Goal: Information Seeking & Learning: Learn about a topic

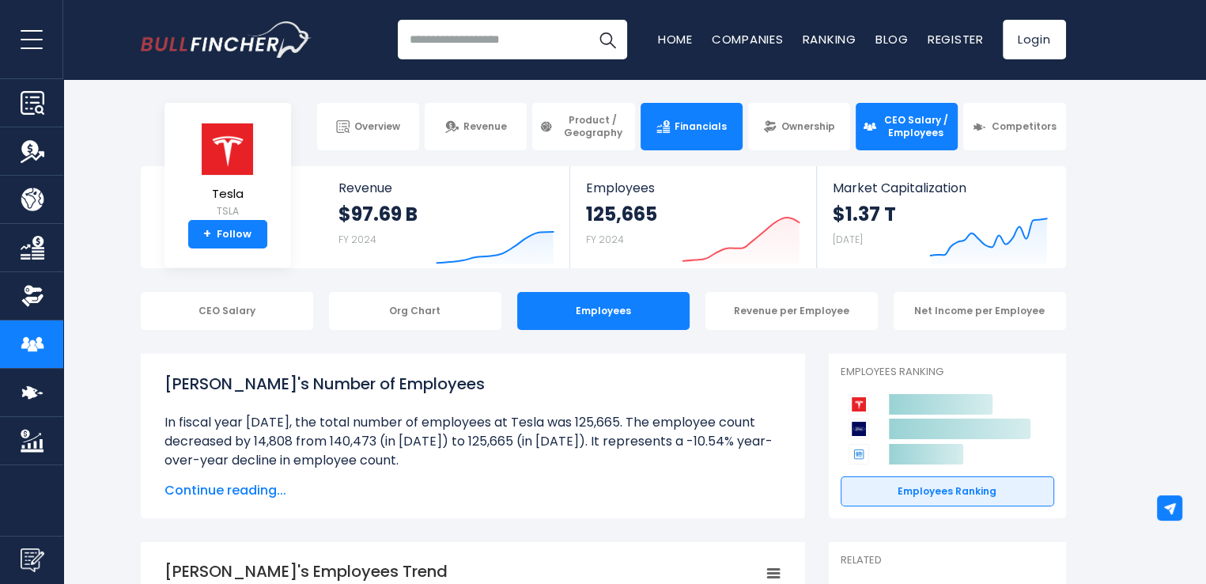
click at [686, 132] on span "Financials" at bounding box center [700, 126] width 52 height 13
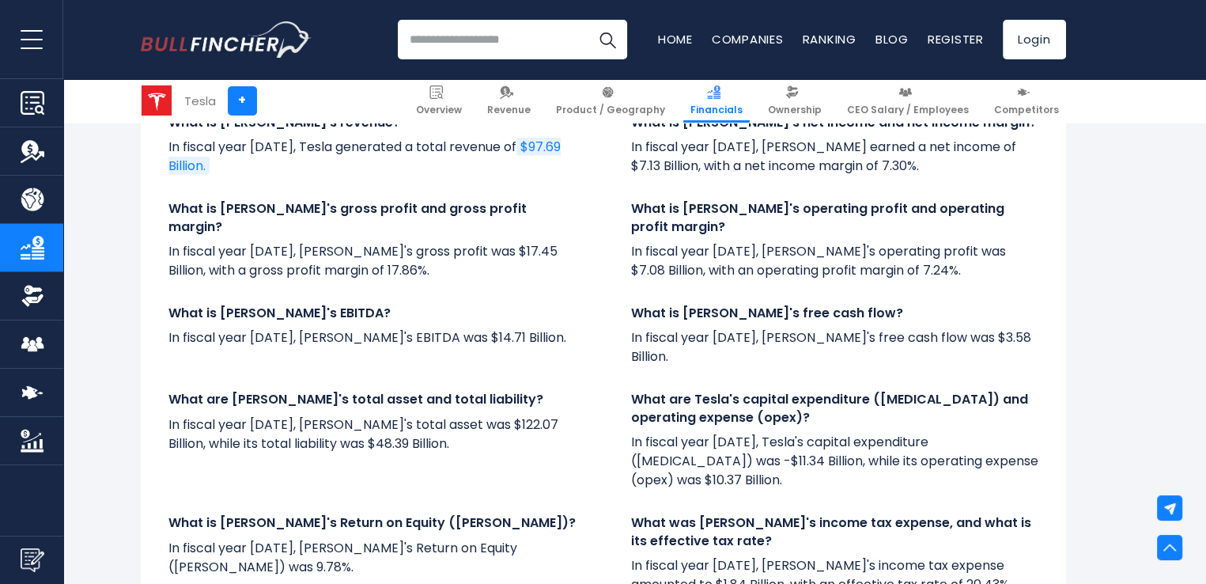
scroll to position [3307, 0]
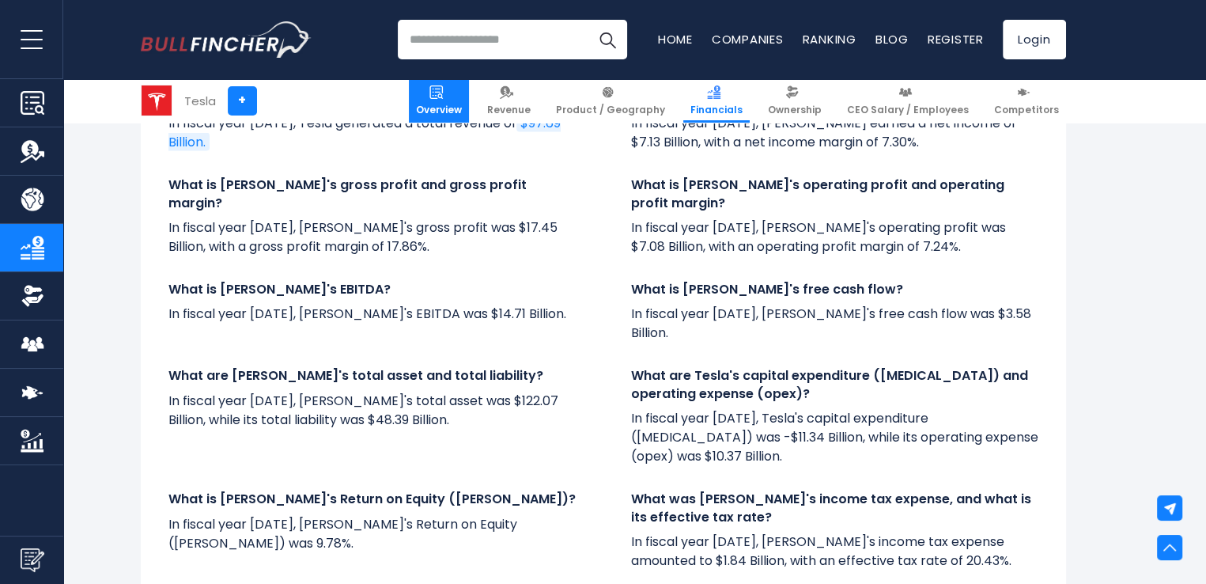
click at [469, 92] on link "Overview" at bounding box center [439, 100] width 60 height 43
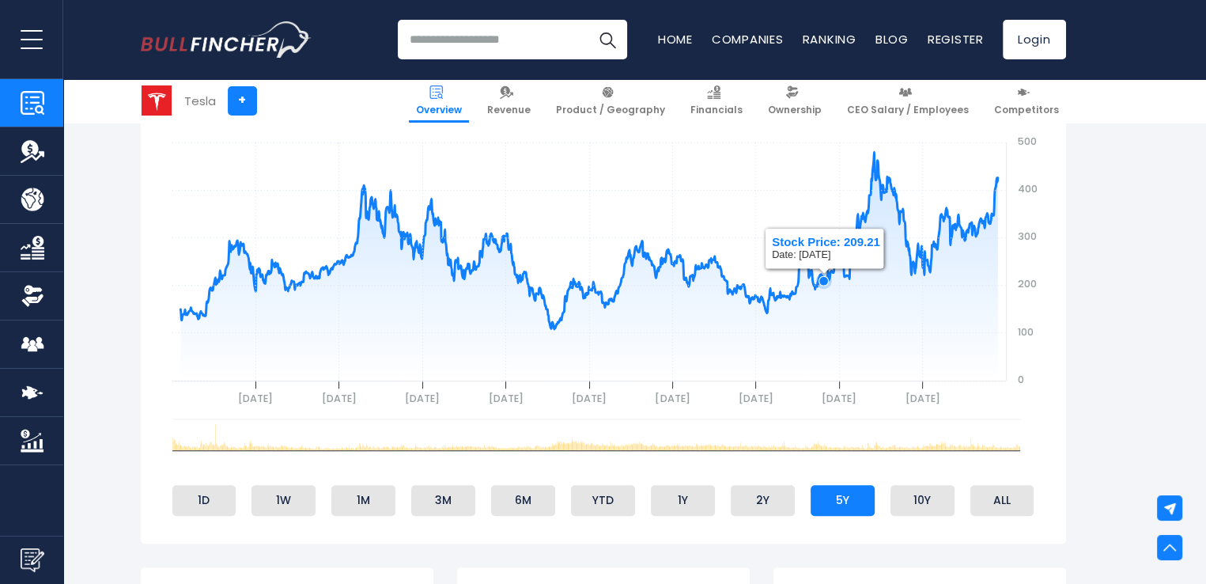
scroll to position [633, 0]
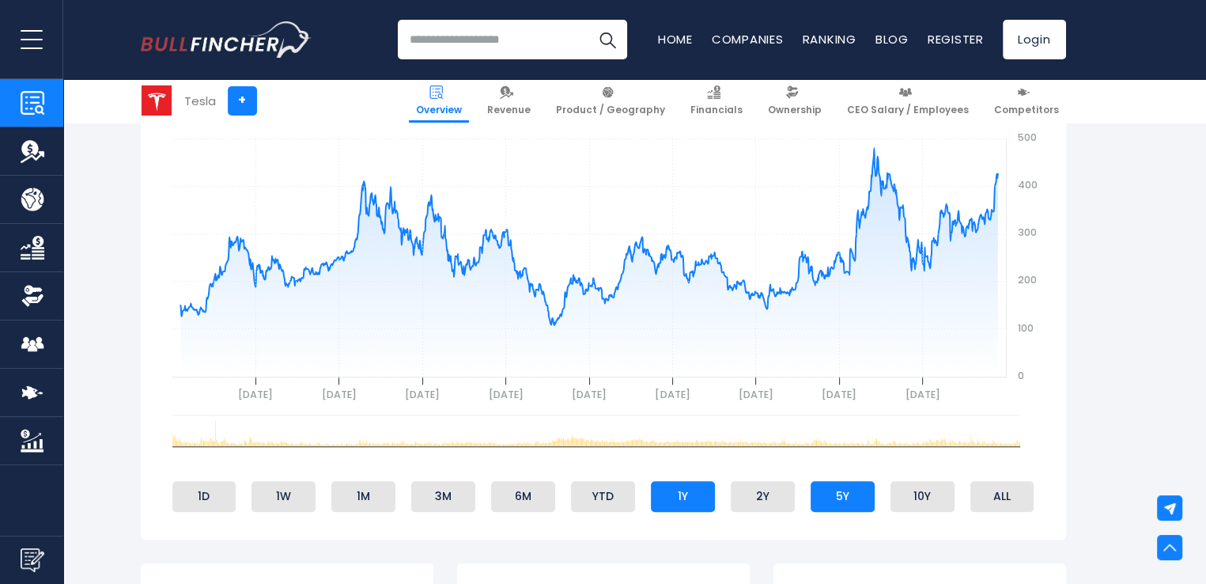
click at [683, 495] on li "1Y" at bounding box center [683, 496] width 64 height 30
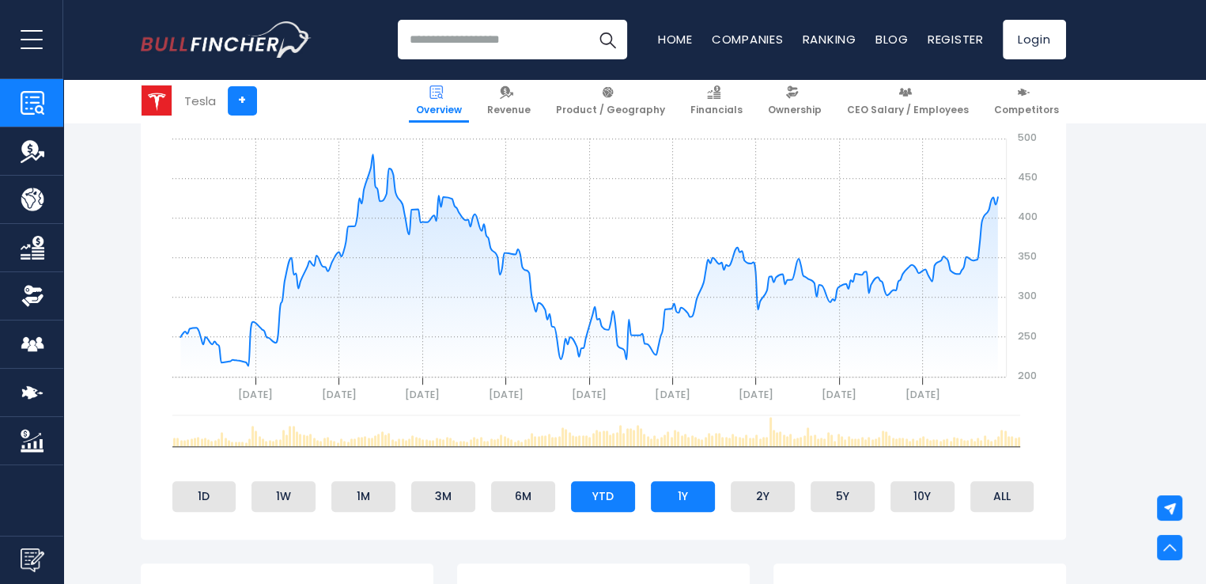
click at [609, 491] on li "YTD" at bounding box center [603, 496] width 64 height 30
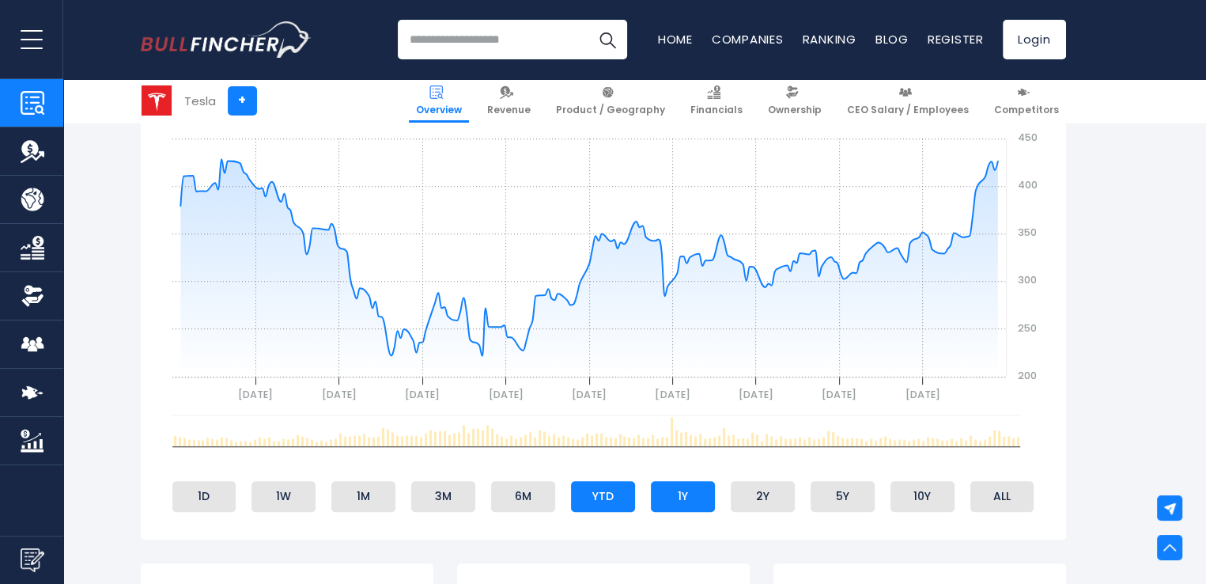
click at [681, 484] on li "1Y" at bounding box center [683, 496] width 64 height 30
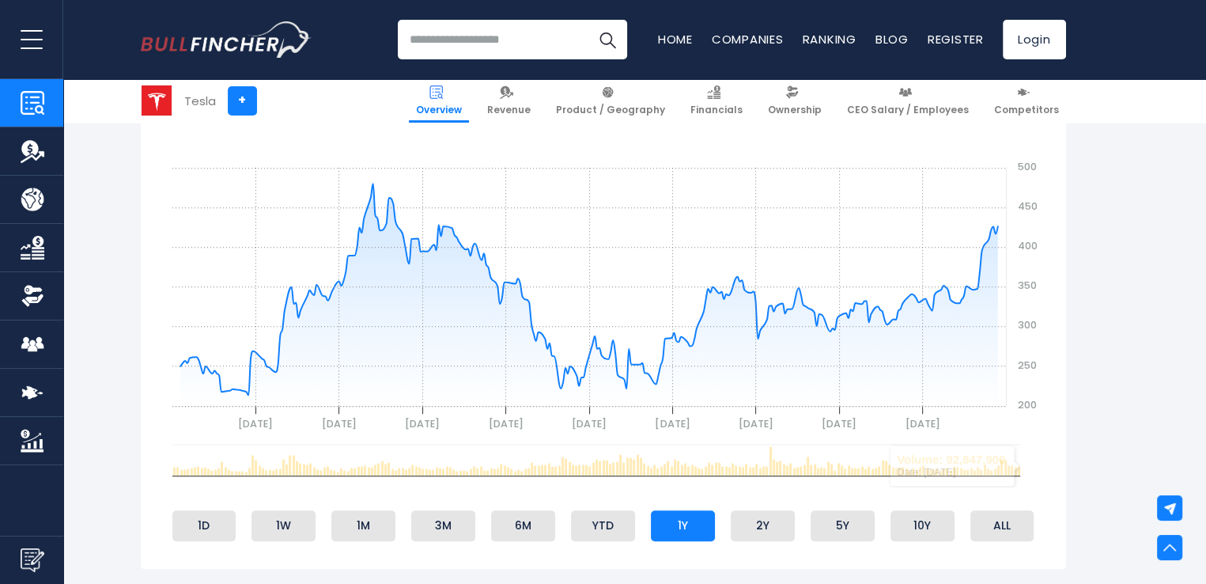
scroll to position [553, 0]
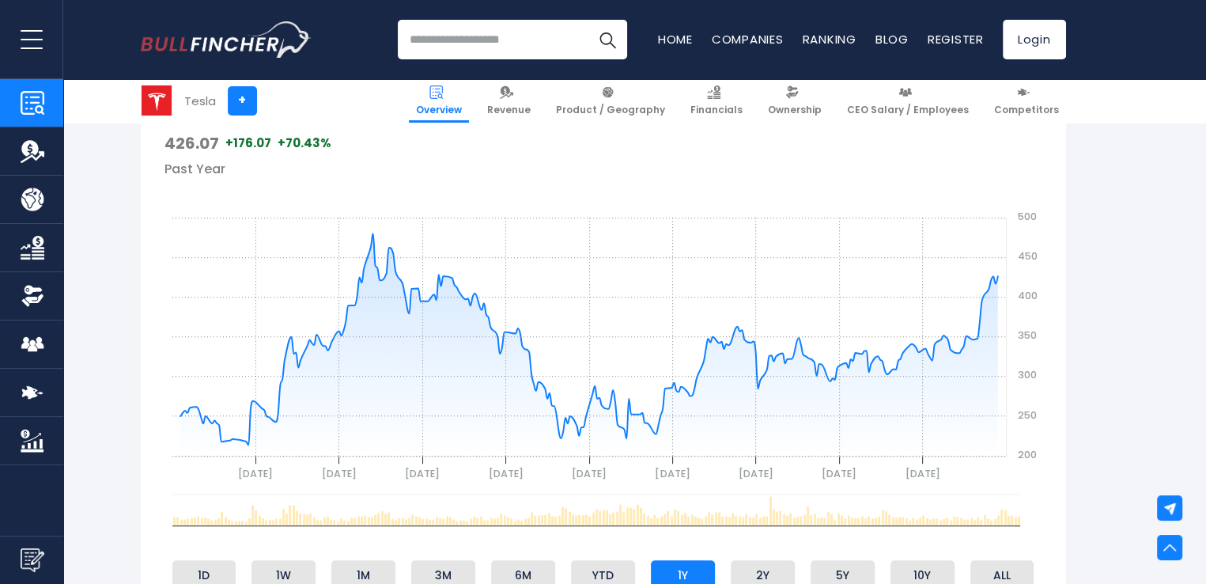
click at [955, 529] on rect at bounding box center [595, 514] width 863 height 43
drag, startPoint x: 976, startPoint y: 523, endPoint x: 976, endPoint y: 546, distance: 22.9
click at [977, 552] on div "Created with Highcharts 12.1.2 gh 200 300 400 250 350 450 500 Oct 2024 Dec 2024…" at bounding box center [603, 385] width 878 height 417
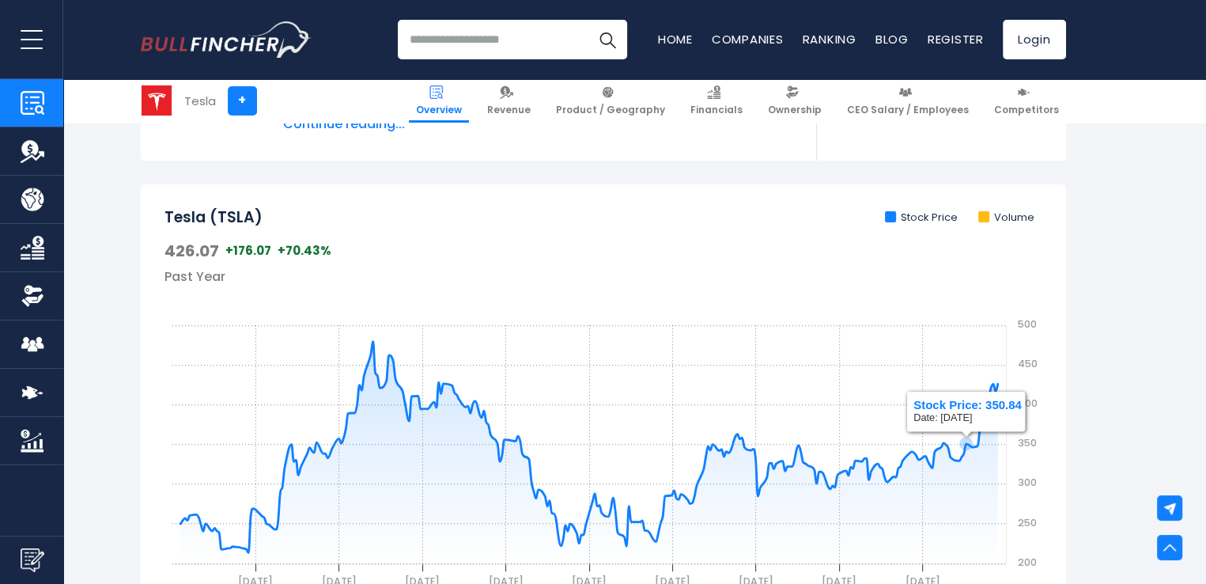
scroll to position [395, 0]
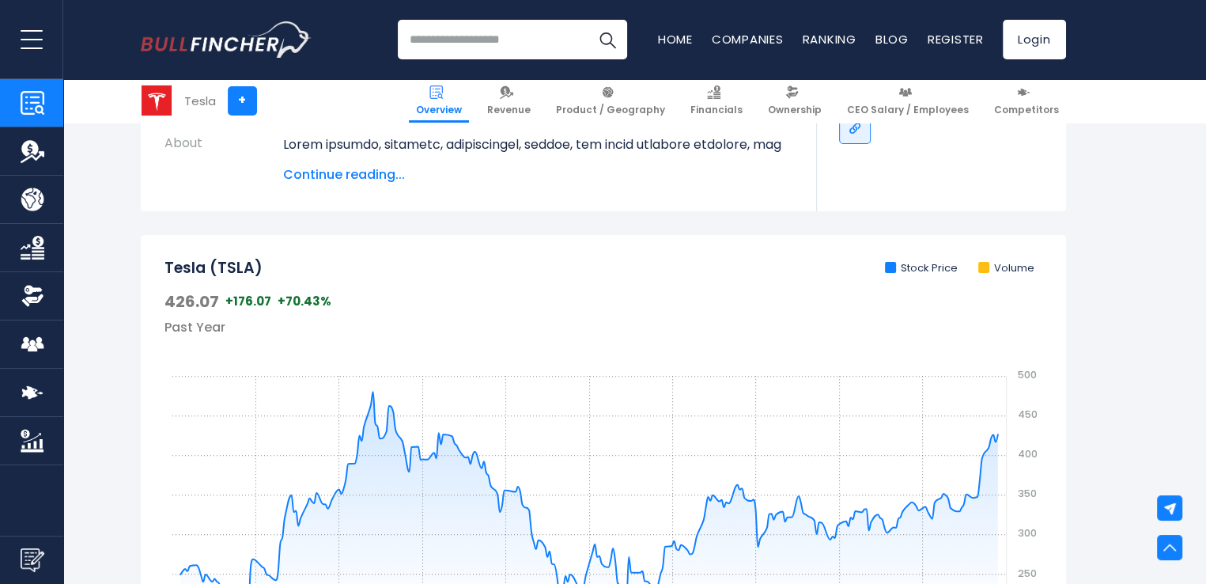
click at [984, 266] on span at bounding box center [983, 267] width 11 height 11
click at [889, 265] on span at bounding box center [890, 267] width 11 height 11
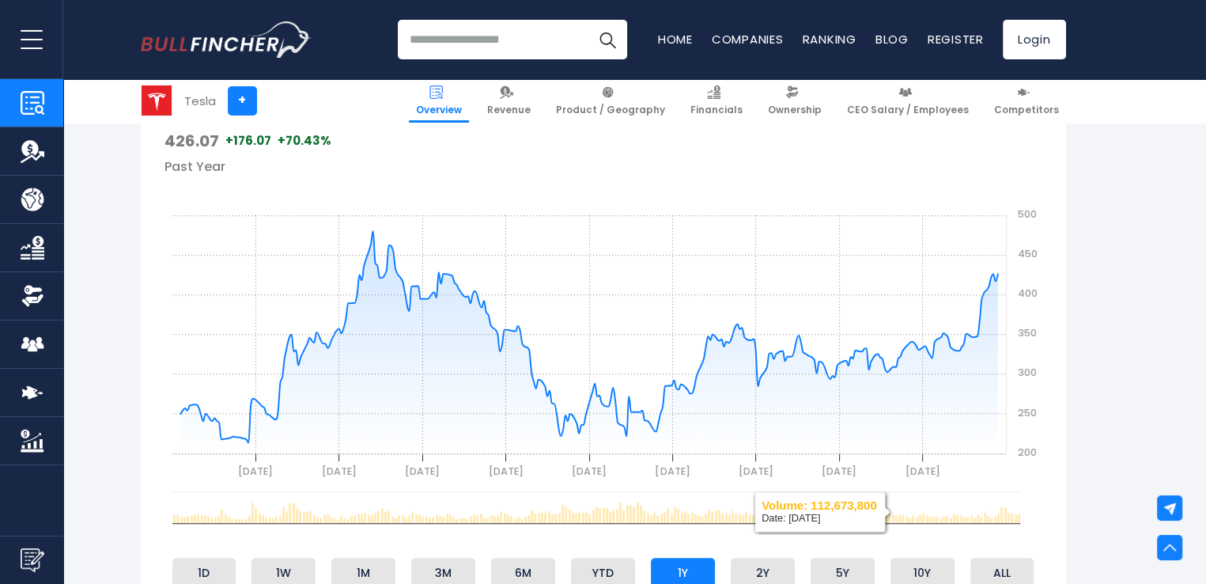
scroll to position [553, 0]
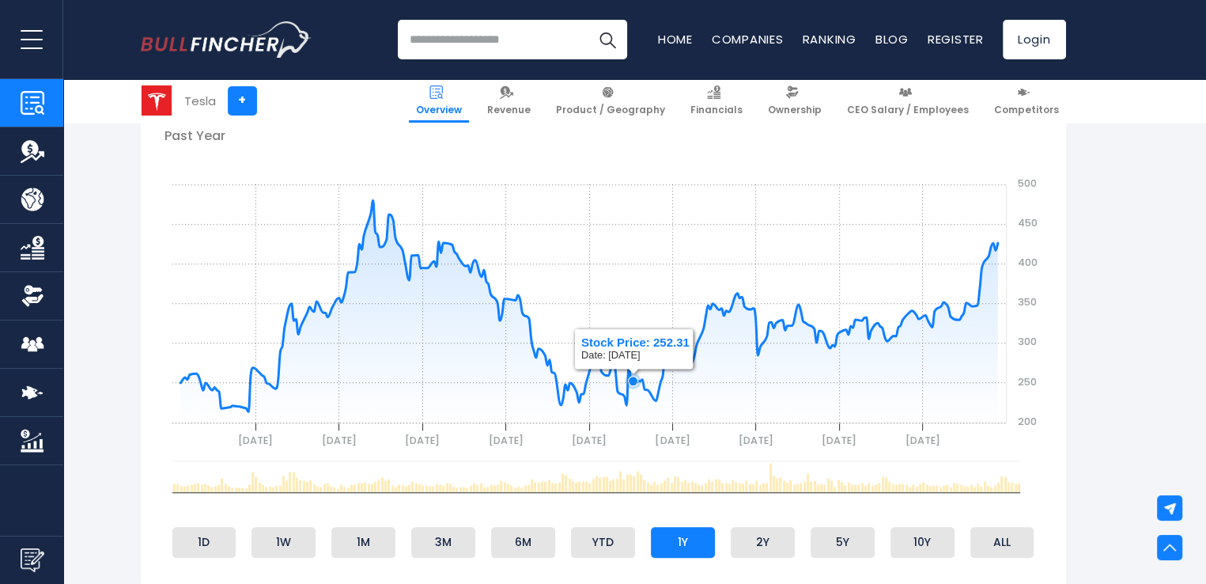
scroll to position [633, 0]
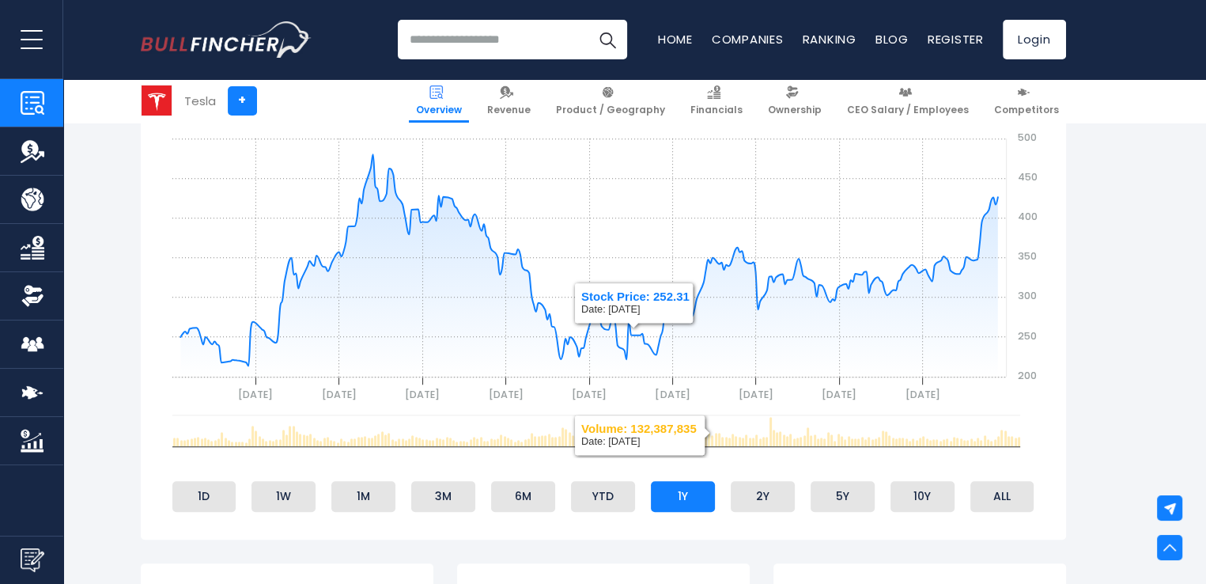
click at [706, 437] on rect at bounding box center [595, 435] width 863 height 43
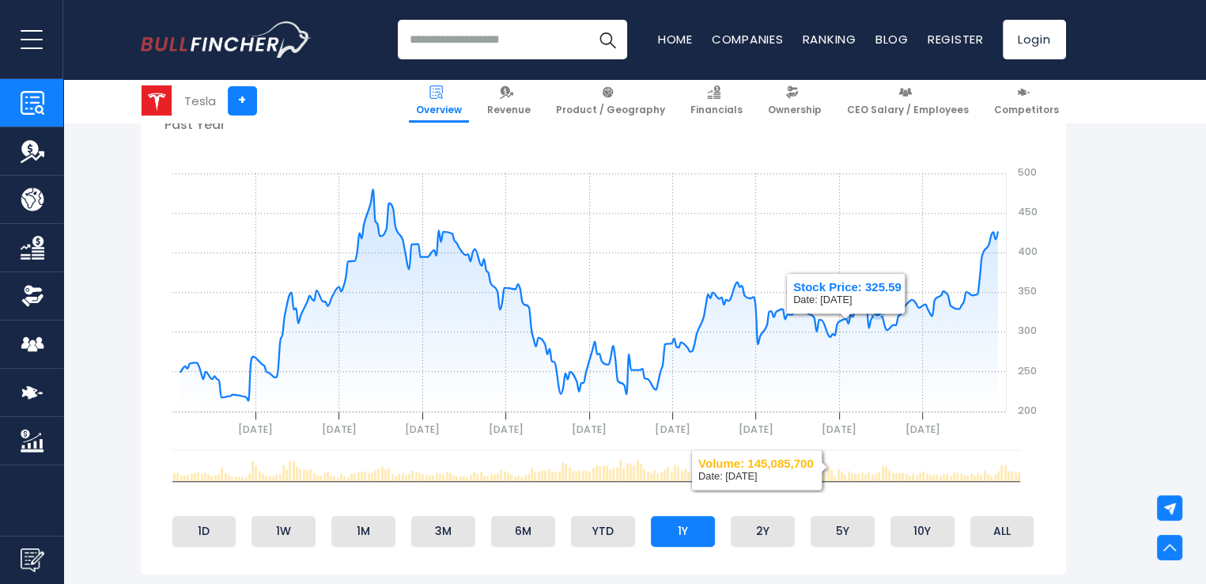
scroll to position [474, 0]
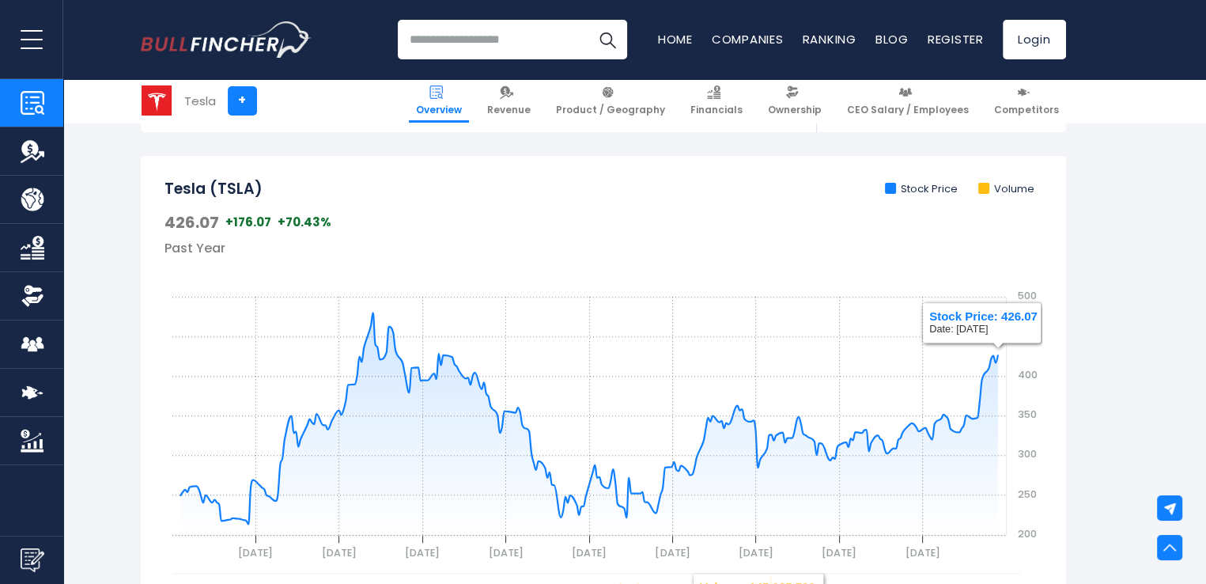
click at [983, 191] on span at bounding box center [983, 188] width 11 height 11
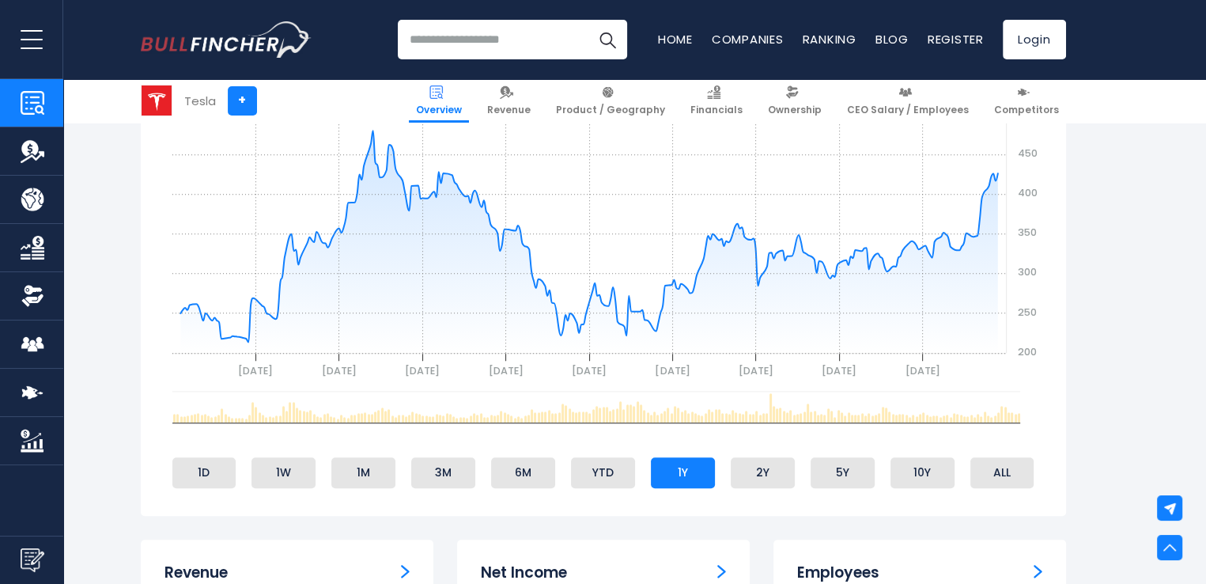
scroll to position [633, 0]
